Goal: Transaction & Acquisition: Purchase product/service

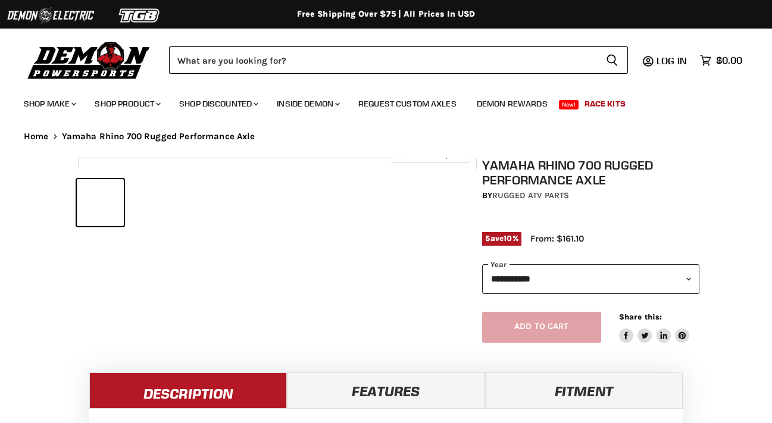
select select "******"
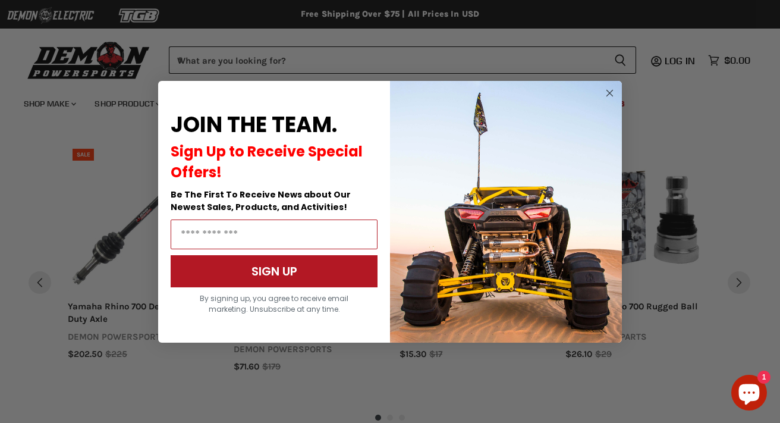
scroll to position [1109, 0]
